Goal: Information Seeking & Learning: Learn about a topic

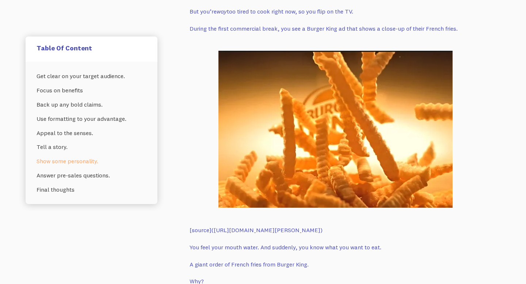
scroll to position [4063, 0]
